Goal: Transaction & Acquisition: Purchase product/service

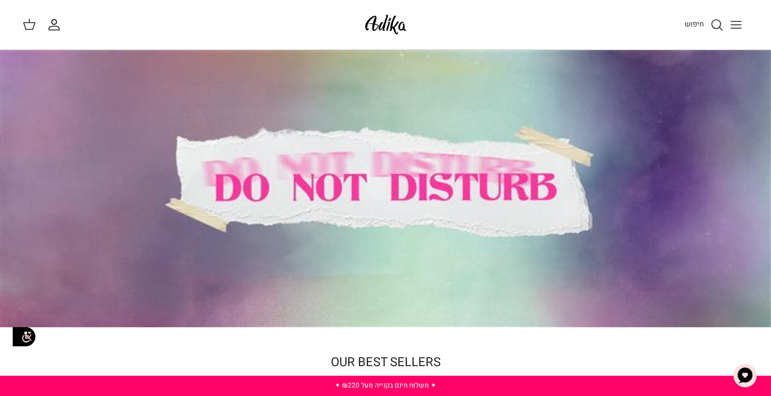
click at [716, 26] on icon "חיפוש" at bounding box center [717, 25] width 14 height 14
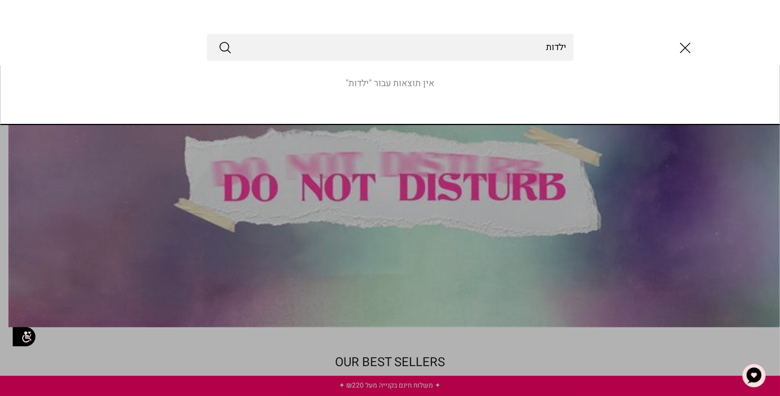
type input "ילדות"
click at [218, 40] on button "Submit" at bounding box center [225, 47] width 14 height 15
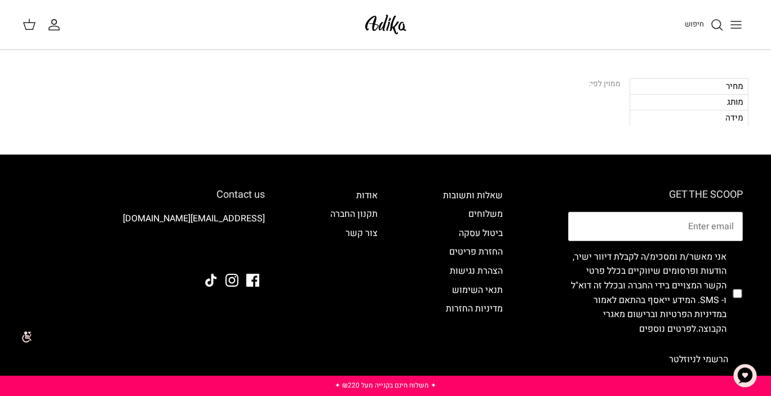
click at [709, 19] on link "חיפוש" at bounding box center [704, 25] width 39 height 14
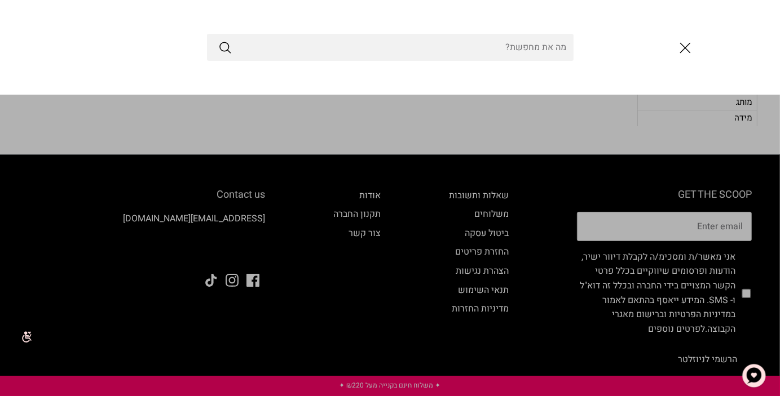
click at [504, 46] on input "Search Store" at bounding box center [390, 47] width 366 height 27
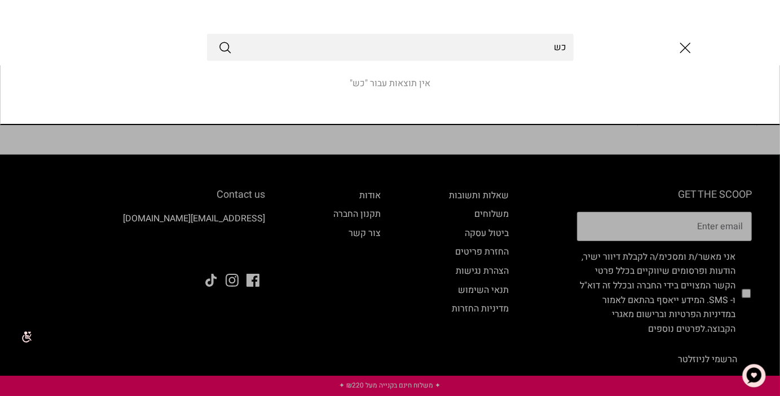
type input "כ"
type input "youth"
click at [218, 40] on button "Submit" at bounding box center [225, 47] width 14 height 15
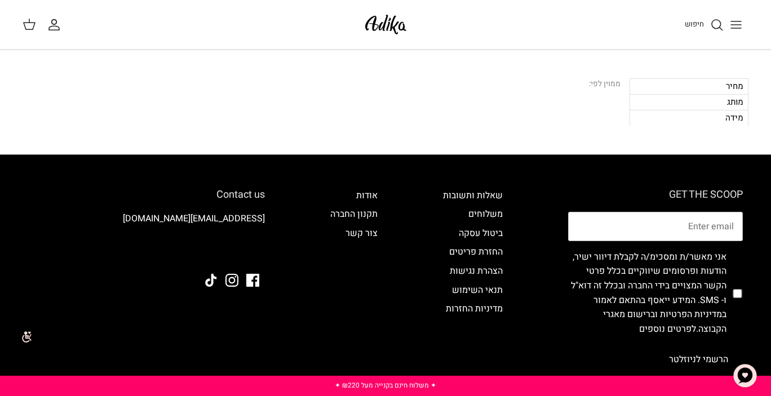
click at [715, 22] on icon "חיפוש" at bounding box center [717, 25] width 14 height 14
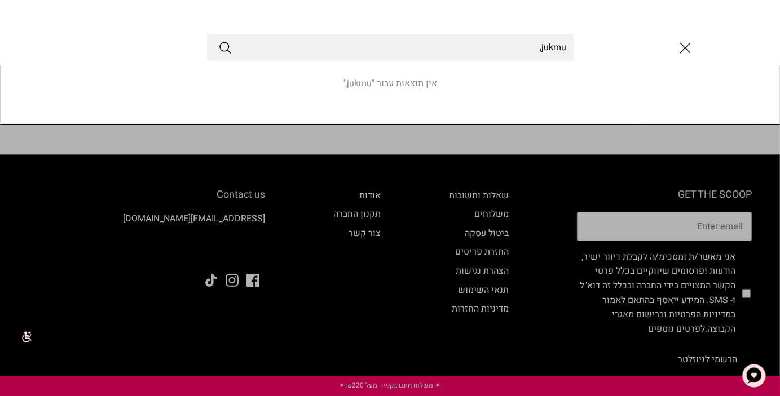
type input "jukmu,"
click at [218, 40] on button "Submit" at bounding box center [225, 47] width 14 height 15
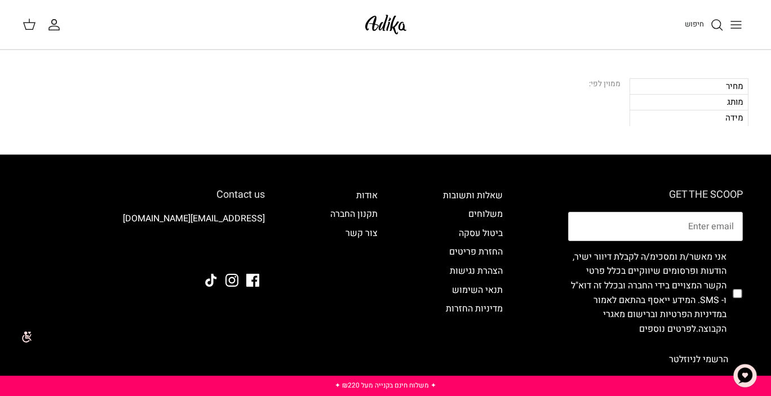
click at [731, 81] on div "מחיר" at bounding box center [689, 86] width 119 height 16
click at [720, 89] on div "מחיר" at bounding box center [689, 86] width 119 height 16
click at [723, 85] on div "מחיר" at bounding box center [689, 86] width 119 height 16
click at [409, 31] on div "חיפוש החשבון שלי חיפוש" at bounding box center [385, 25] width 771 height 50
click at [405, 29] on img at bounding box center [386, 24] width 48 height 26
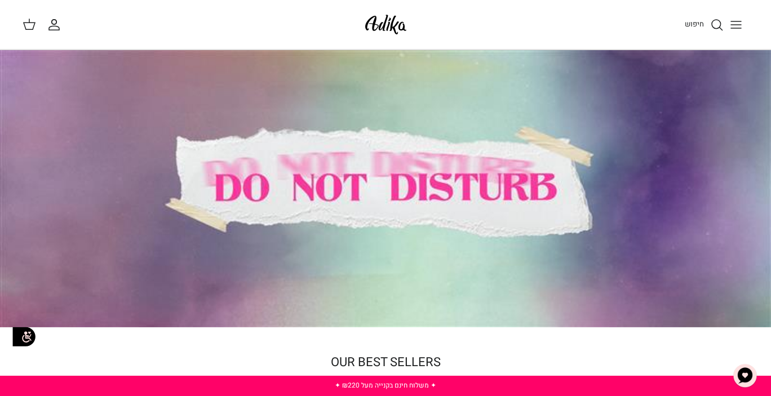
click at [369, 204] on div at bounding box center [385, 188] width 771 height 277
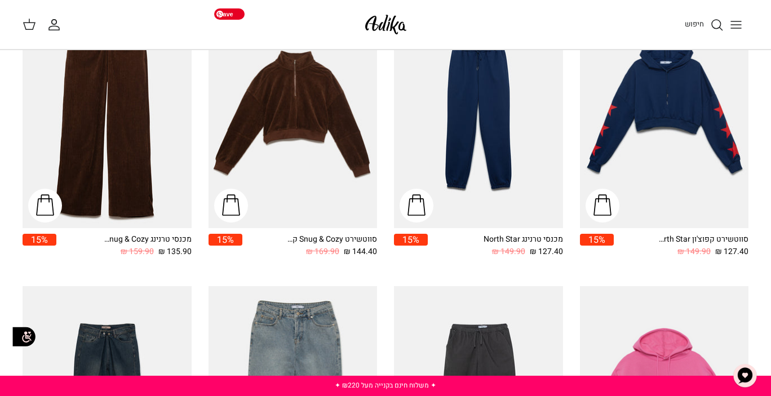
scroll to position [934, 0]
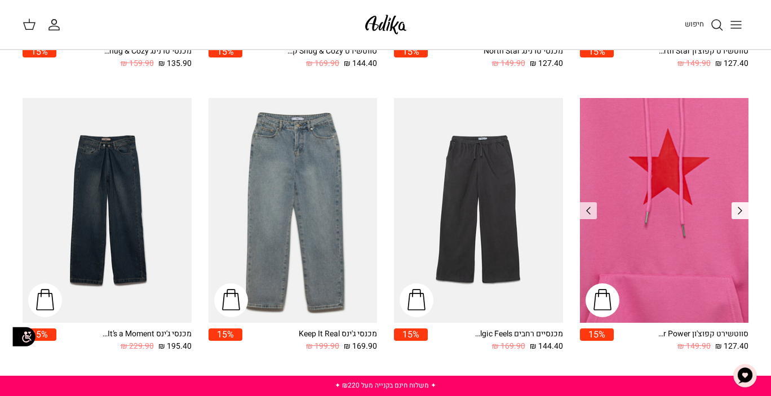
click at [741, 206] on icon "Left" at bounding box center [740, 211] width 14 height 14
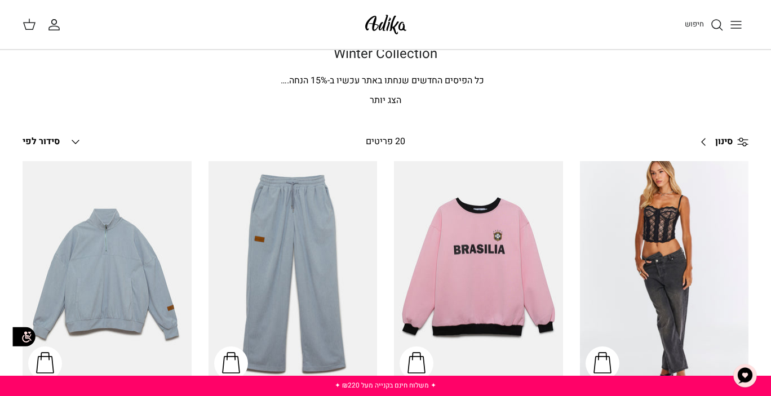
scroll to position [0, 0]
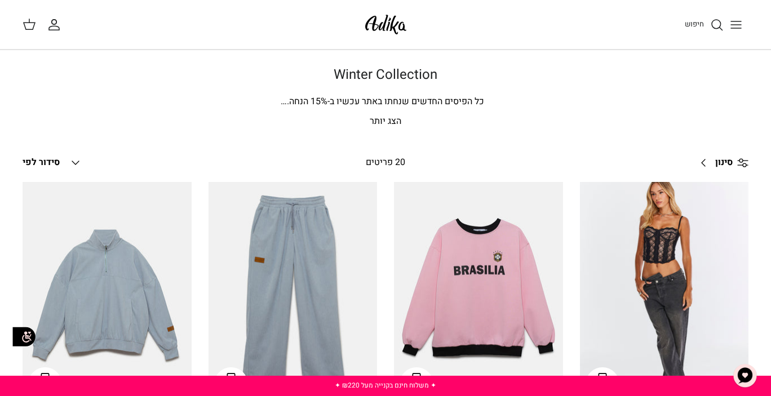
click at [392, 120] on p "הצג יותר" at bounding box center [386, 121] width 726 height 15
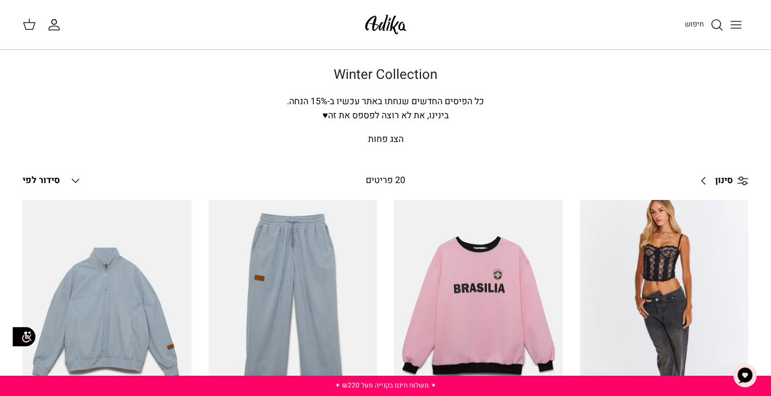
click at [392, 138] on p "הצג פחות" at bounding box center [386, 139] width 726 height 15
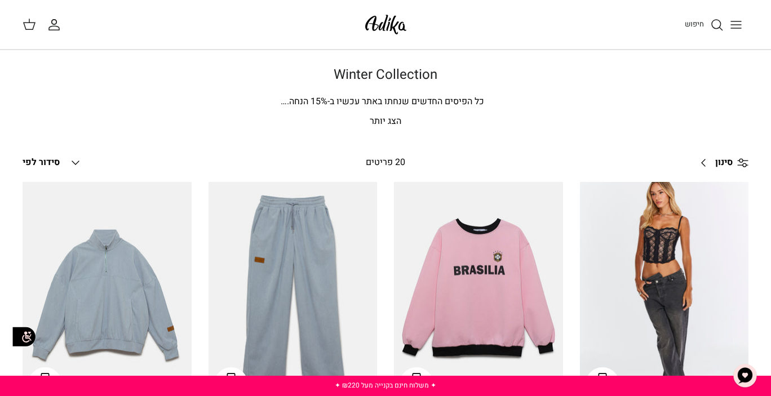
click at [392, 126] on p "הצג יותר" at bounding box center [386, 121] width 726 height 15
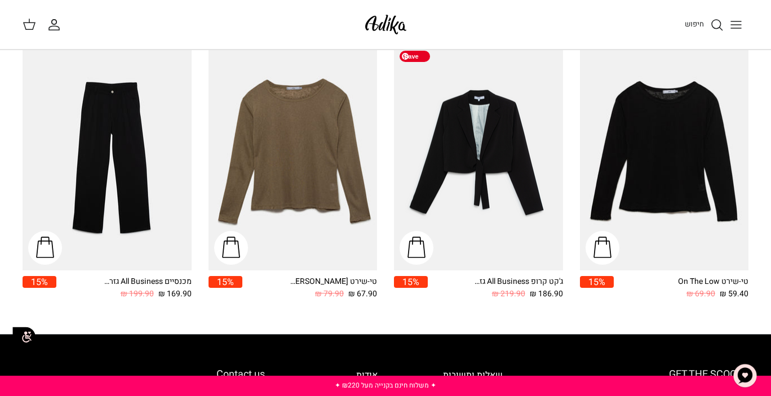
scroll to position [1475, 0]
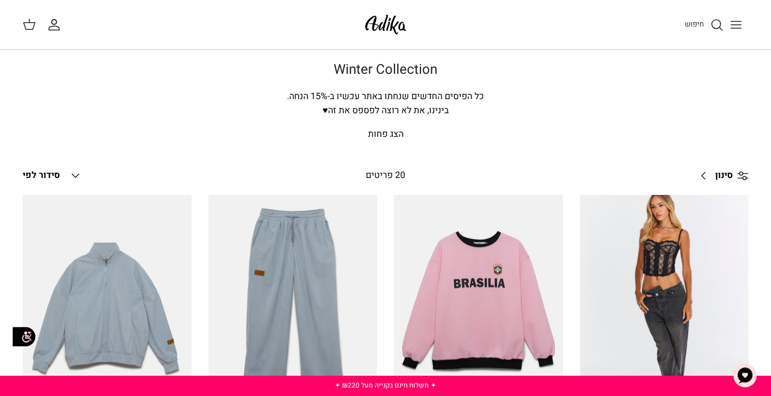
scroll to position [0, 0]
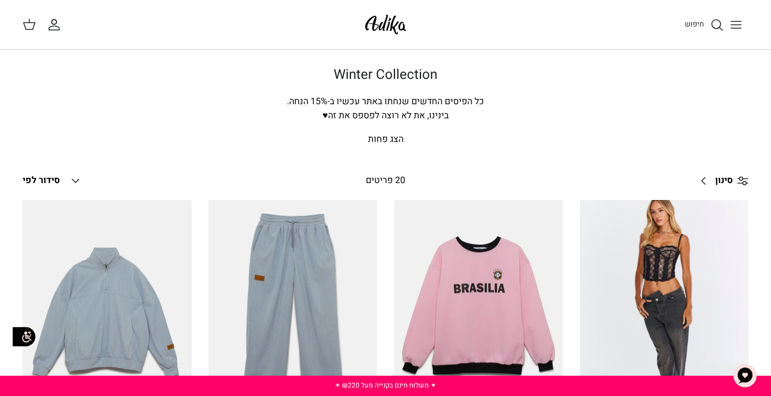
click at [55, 178] on span "סידור לפי" at bounding box center [41, 181] width 37 height 14
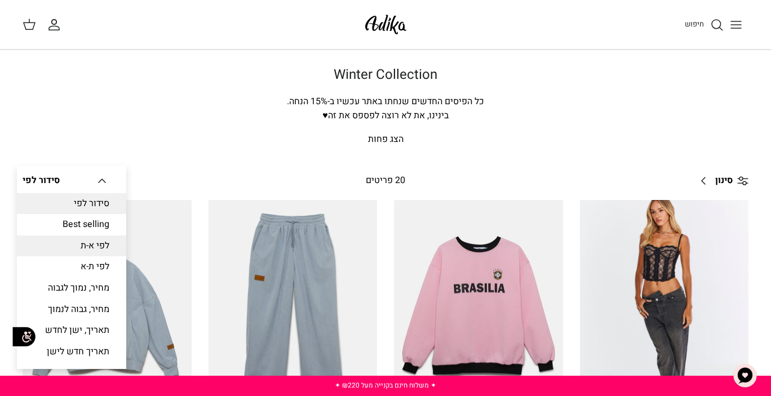
click at [87, 253] on link "לפי א-ת" at bounding box center [71, 246] width 109 height 21
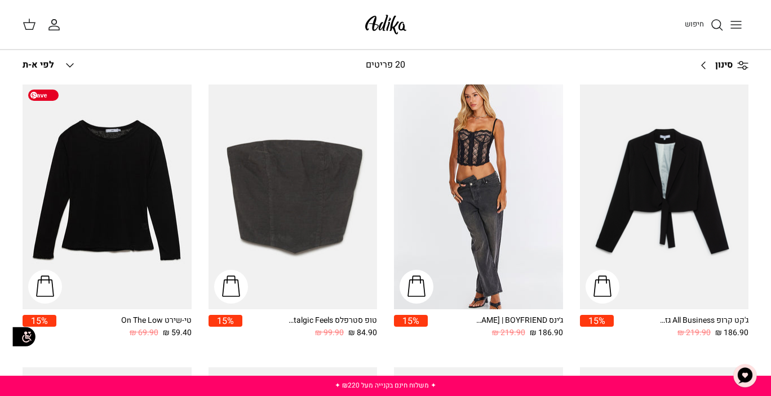
scroll to position [117, 0]
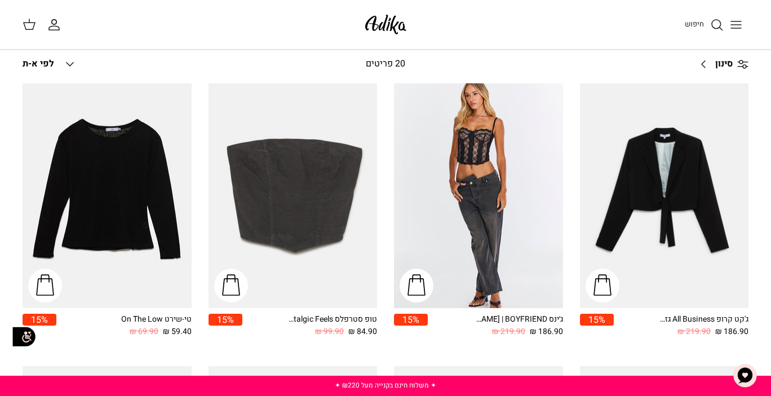
click at [52, 67] on span "לפי א-ת" at bounding box center [39, 64] width 32 height 14
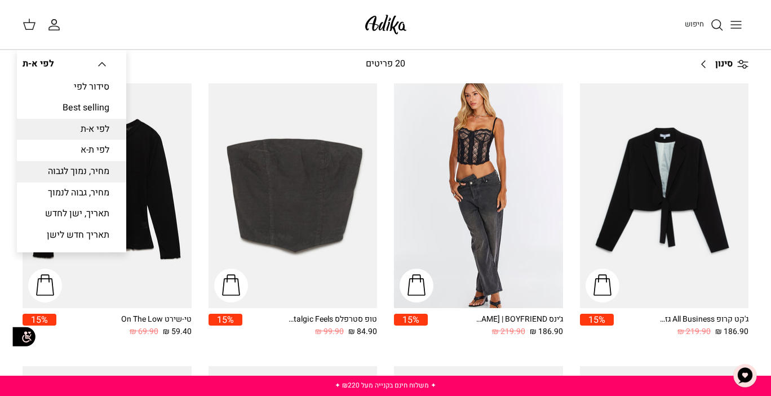
click at [67, 167] on link "מחיר, נמוך לגבוה" at bounding box center [71, 171] width 109 height 21
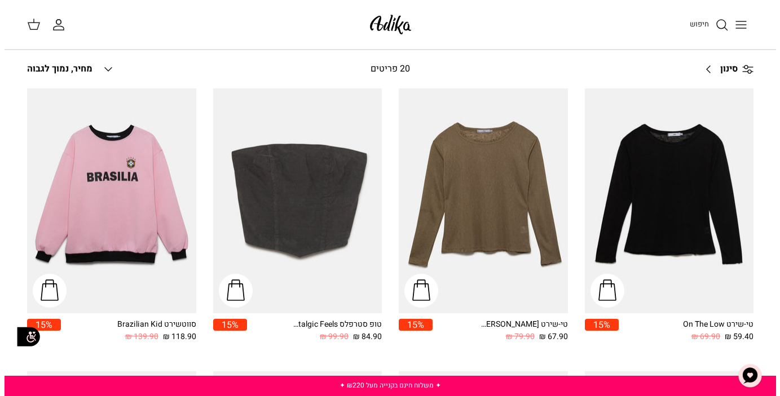
scroll to position [23, 0]
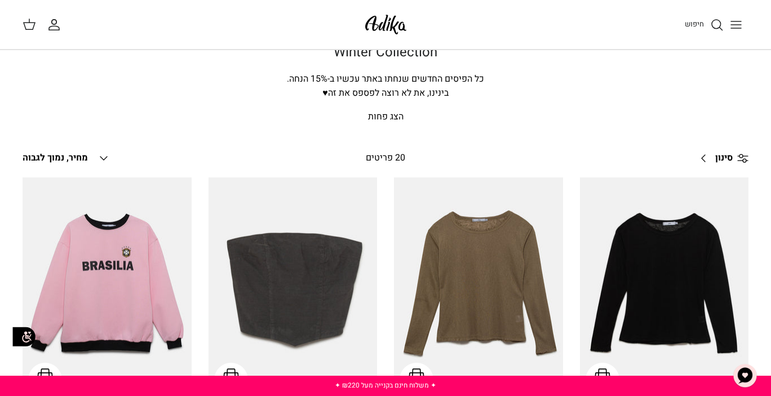
click at [702, 21] on span "חיפוש" at bounding box center [694, 24] width 19 height 11
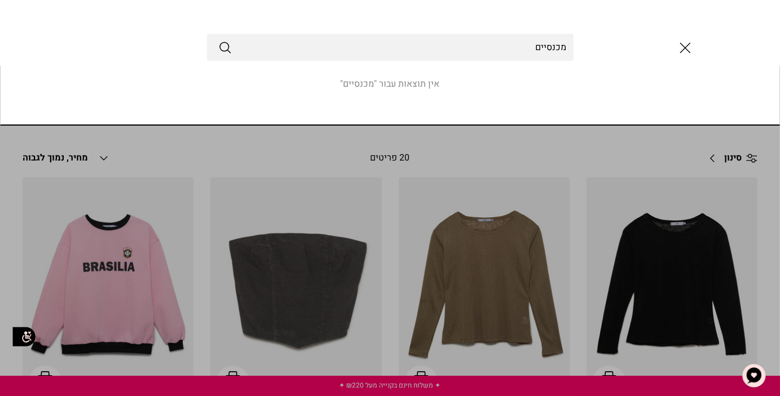
type input "מכנסיים"
click at [218, 40] on button "Submit" at bounding box center [225, 47] width 14 height 15
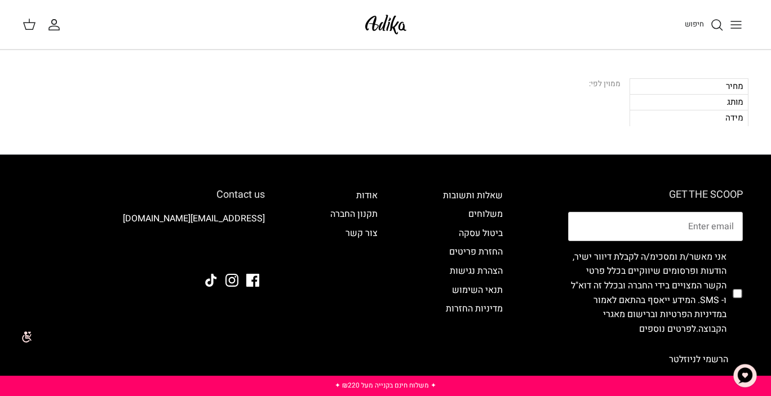
click at [714, 29] on icon "חיפוש" at bounding box center [717, 25] width 14 height 14
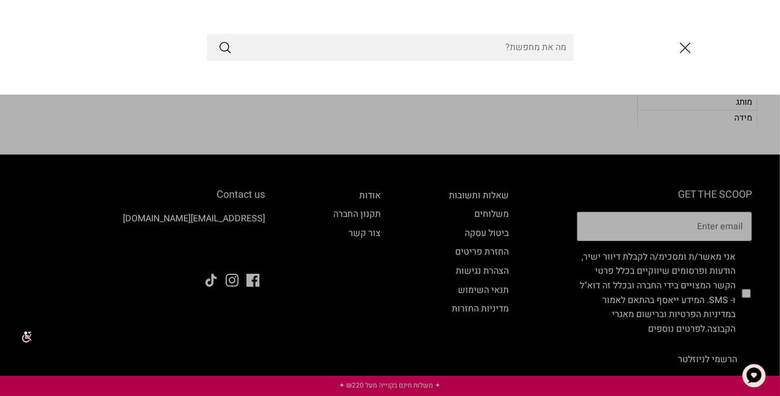
click at [693, 47] on icon "סגור" at bounding box center [684, 47] width 19 height 19
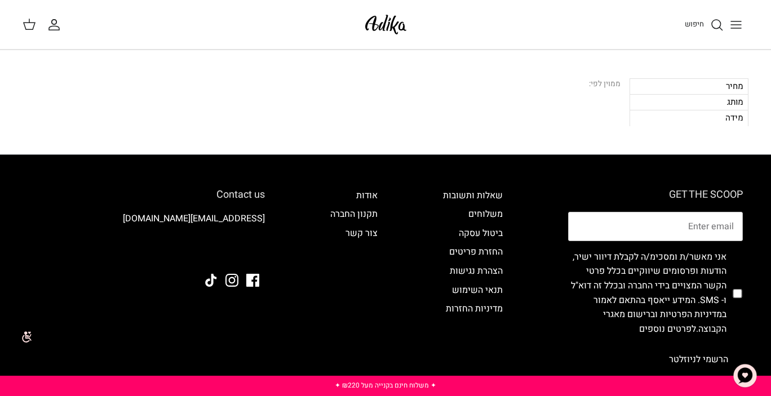
click at [744, 24] on button "Toggle menu" at bounding box center [736, 24] width 25 height 25
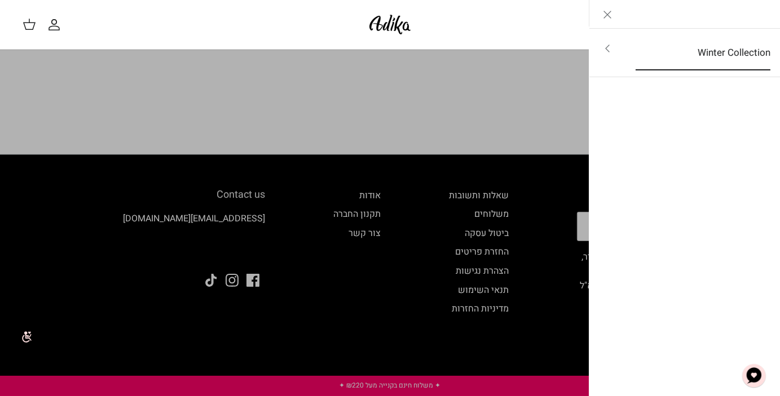
click at [673, 52] on link "Winter Collection" at bounding box center [702, 53] width 155 height 35
click at [684, 47] on link "לכל הפריטים" at bounding box center [685, 50] width 180 height 28
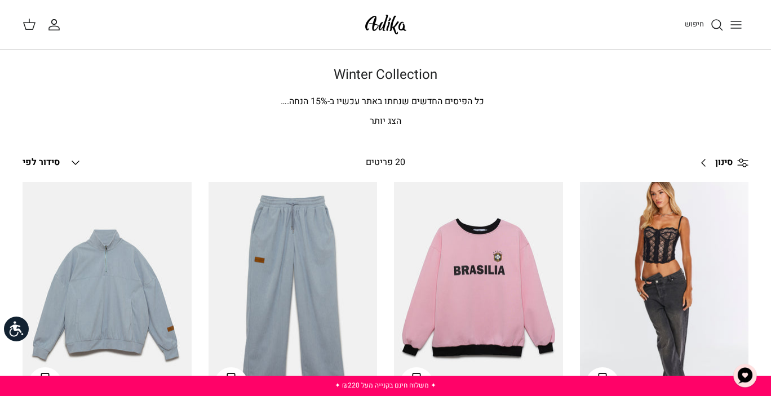
click at [737, 167] on icon at bounding box center [742, 162] width 11 height 11
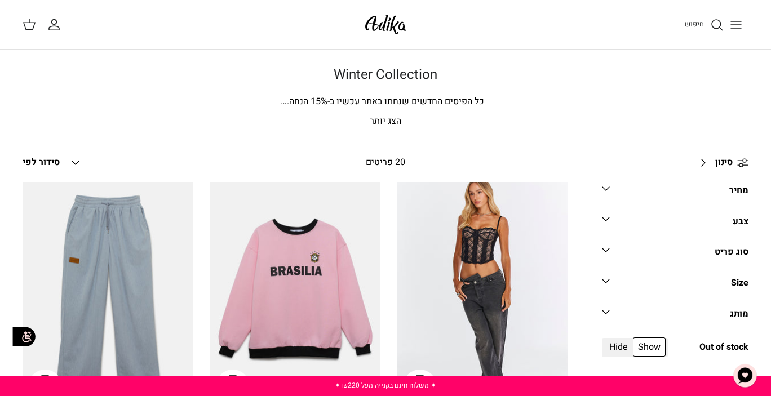
click at [616, 188] on link "מחיר Down" at bounding box center [675, 194] width 147 height 25
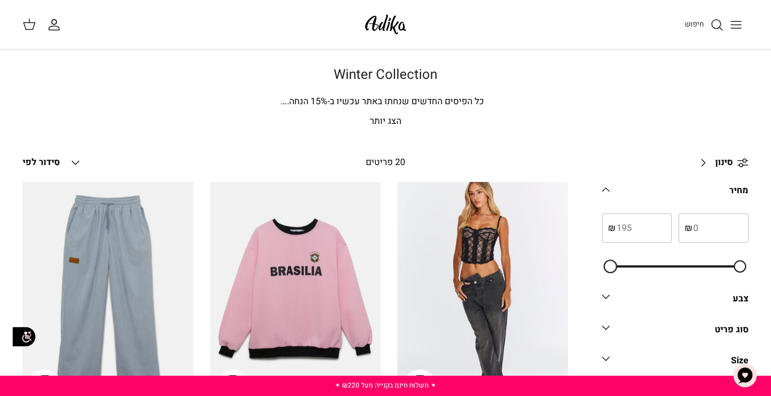
drag, startPoint x: 603, startPoint y: 266, endPoint x: 611, endPoint y: 266, distance: 7.9
click at [611, 266] on div "₪ ₪" at bounding box center [675, 241] width 147 height 54
type input "194"
radio input "true"
type input "99"
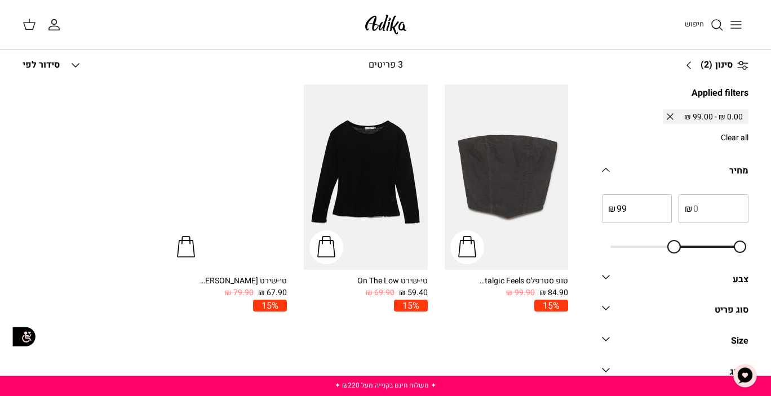
scroll to position [99, 0]
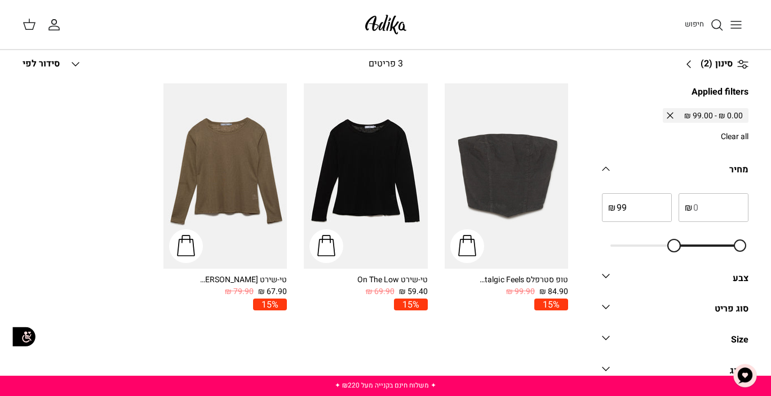
drag, startPoint x: 611, startPoint y: 266, endPoint x: 674, endPoint y: 259, distance: 62.9
type input "100"
click at [675, 249] on div at bounding box center [673, 246] width 12 height 12
click at [682, 277] on link "צבע Down" at bounding box center [675, 281] width 147 height 25
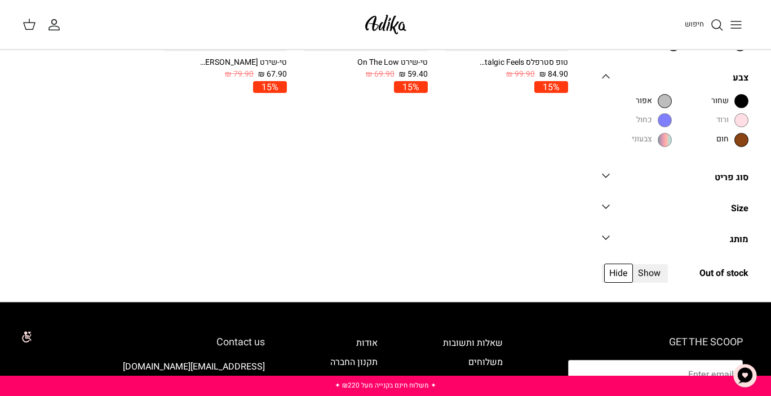
scroll to position [381, 0]
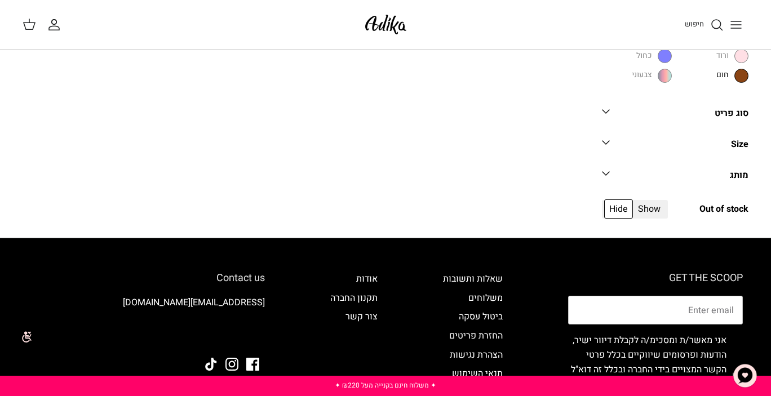
click at [610, 143] on icon "Down" at bounding box center [606, 143] width 14 height 14
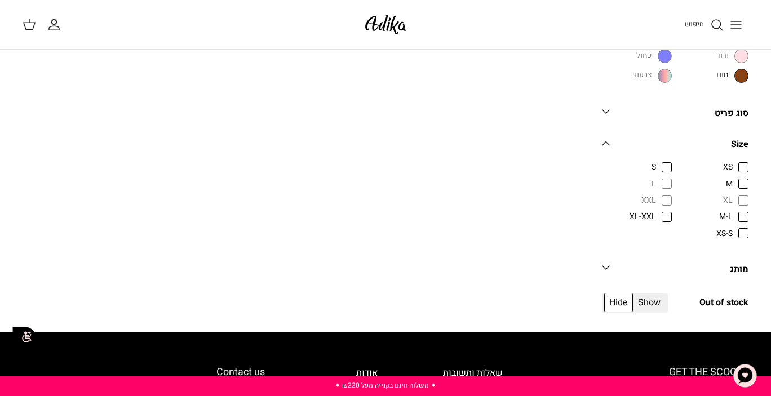
click at [738, 164] on label "XS" at bounding box center [714, 167] width 70 height 12
click at [734, 162] on input "XS" at bounding box center [733, 161] width 1 height 1
checkbox input "true"
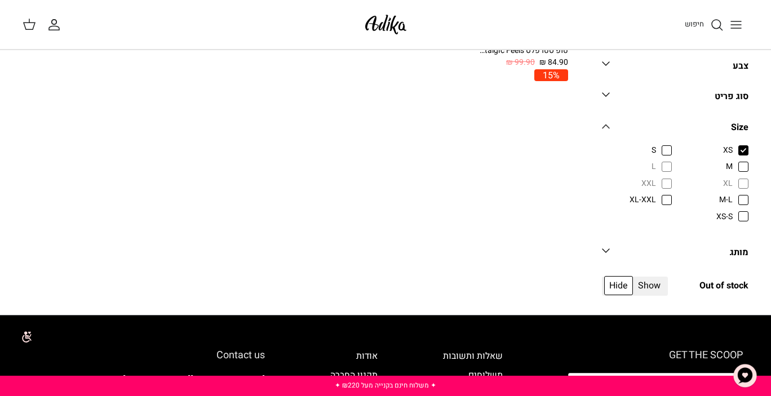
scroll to position [381, 0]
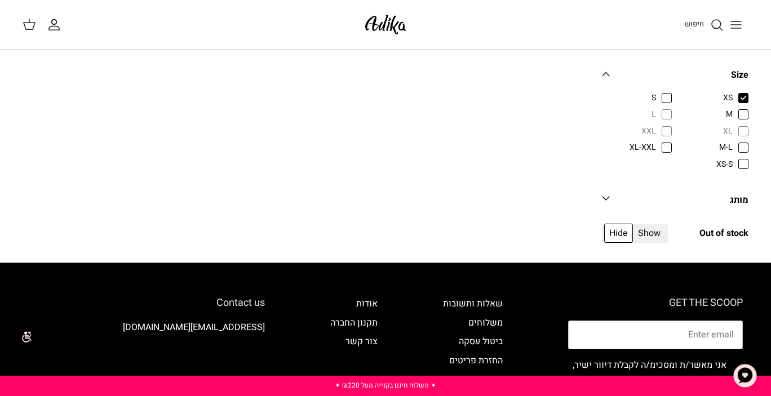
click at [608, 195] on icon "Down" at bounding box center [606, 199] width 14 height 14
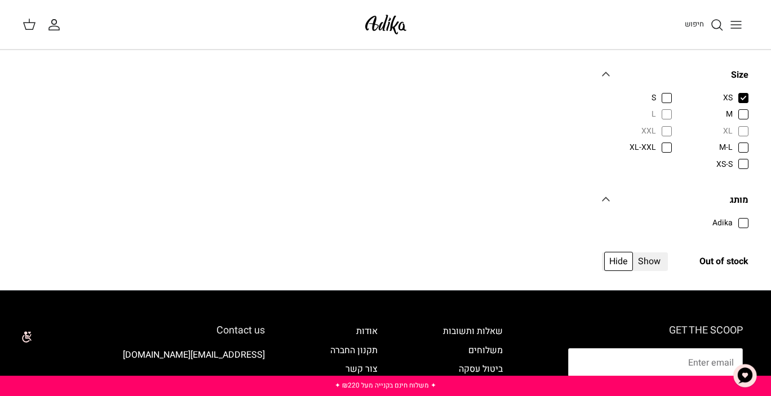
click at [701, 220] on label "Adika" at bounding box center [714, 222] width 70 height 12
click at [733, 218] on input "Adika" at bounding box center [733, 216] width 1 height 1
checkbox input "true"
click at [660, 258] on span "Show" at bounding box center [649, 261] width 33 height 19
click at [666, 255] on input "Show" at bounding box center [666, 254] width 1 height 1
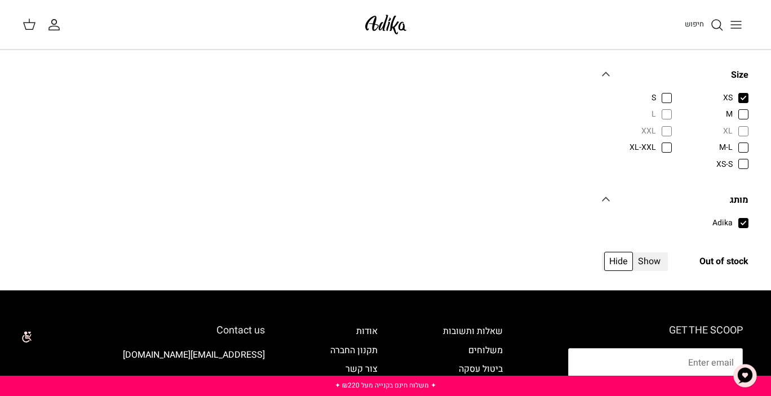
radio input "true"
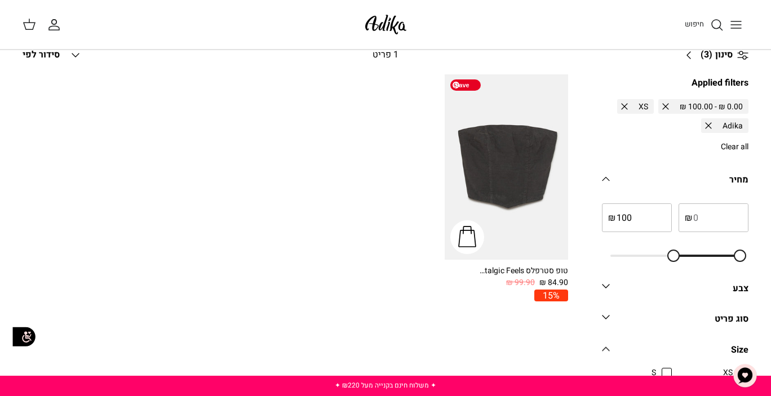
scroll to position [99, 0]
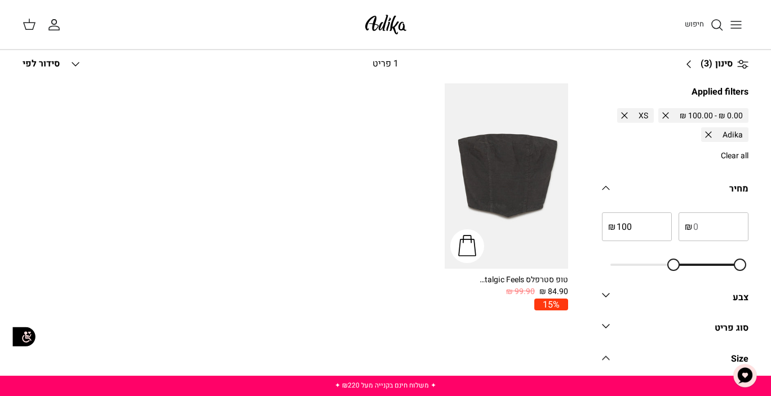
click at [52, 23] on circle "החשבון שלי" at bounding box center [54, 21] width 5 height 5
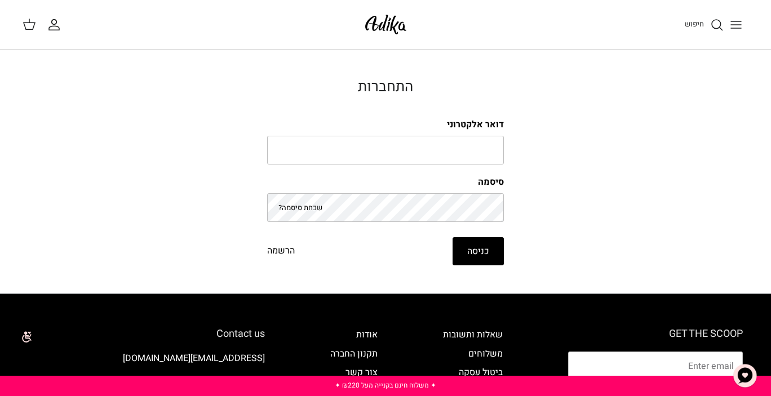
click at [32, 21] on icon at bounding box center [30, 24] width 14 height 14
